Goal: Transaction & Acquisition: Subscribe to service/newsletter

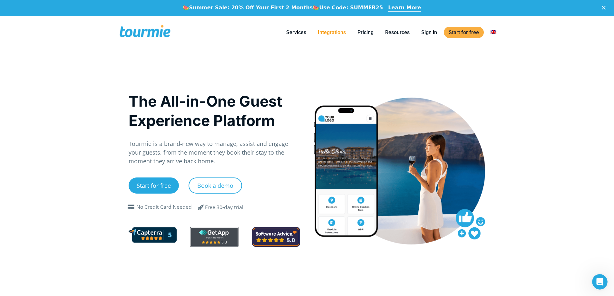
click at [330, 33] on link "Integrations" at bounding box center [332, 32] width 38 height 8
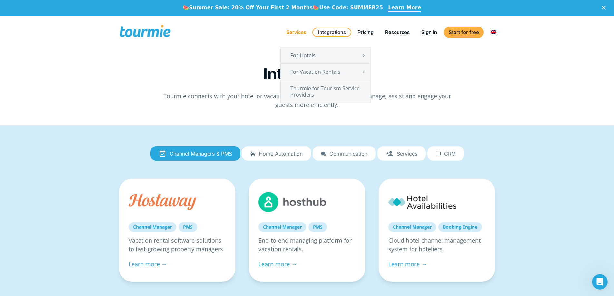
click at [299, 35] on link "Services" at bounding box center [297, 32] width 30 height 8
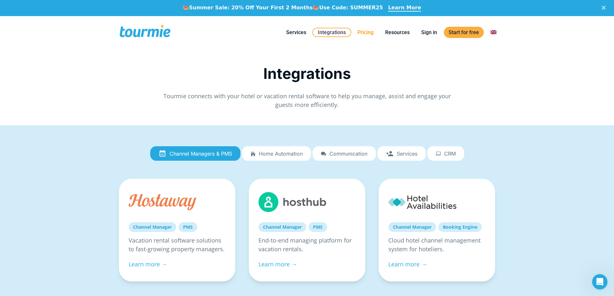
click at [370, 32] on link "Pricing" at bounding box center [366, 32] width 26 height 8
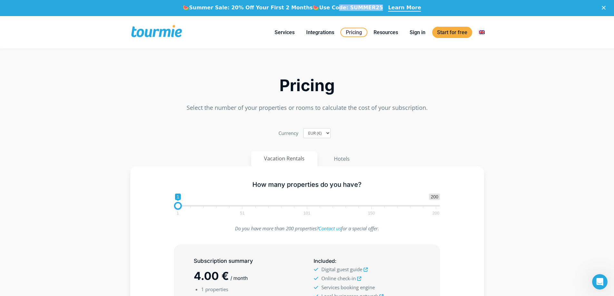
drag, startPoint x: 338, startPoint y: 7, endPoint x: 375, endPoint y: 8, distance: 37.7
click at [375, 8] on div "🍉 Summer Sale: 20% Off Your First 2 Months 🍉 Use Code: SUMMER25" at bounding box center [286, 8] width 206 height 11
click at [346, 10] on b "Use Code: SUMMER25" at bounding box center [351, 8] width 64 height 6
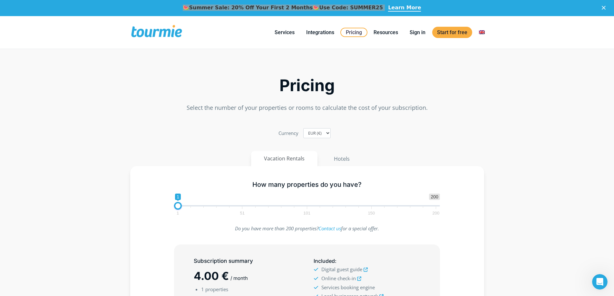
click at [203, 60] on div "Pricing Select the number of your properties or rooms to calculate the cost of …" at bounding box center [308, 85] width 368 height 62
click at [142, 64] on div "Pricing Select the number of your properties or rooms to calculate the cost of …" at bounding box center [308, 85] width 368 height 62
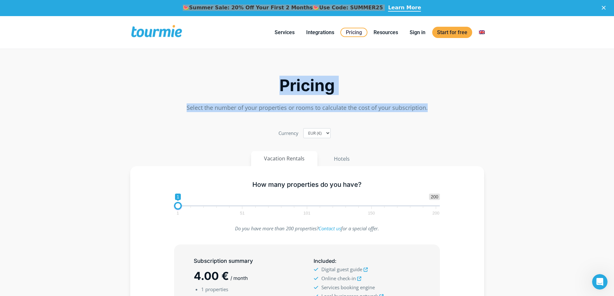
drag, startPoint x: 278, startPoint y: 84, endPoint x: 481, endPoint y: 104, distance: 203.5
click at [481, 104] on div "Pricing Select the number of your properties or rooms to calculate the cost of …" at bounding box center [308, 85] width 368 height 62
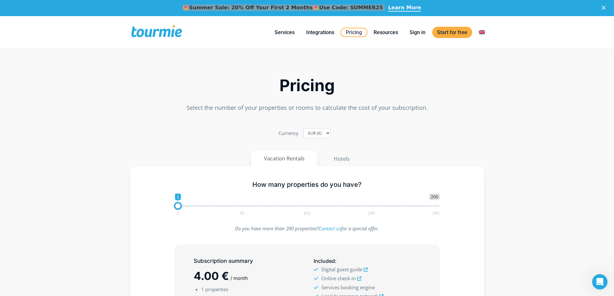
click at [495, 135] on section "Pricing Select the number of your properties or rooms to calculate the cost of …" at bounding box center [307, 247] width 614 height 386
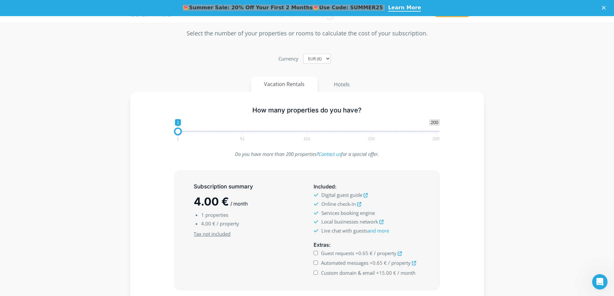
scroll to position [18, 0]
